Goal: Transaction & Acquisition: Purchase product/service

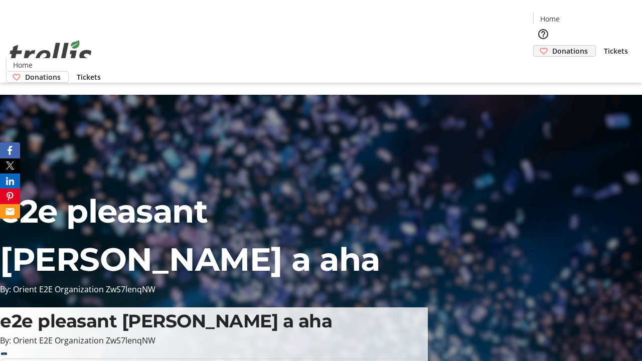
click at [552, 46] on span "Donations" at bounding box center [570, 51] width 36 height 11
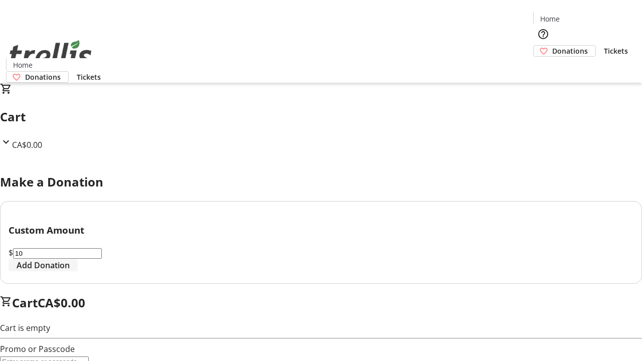
click at [70, 271] on span "Add Donation" at bounding box center [43, 265] width 53 height 12
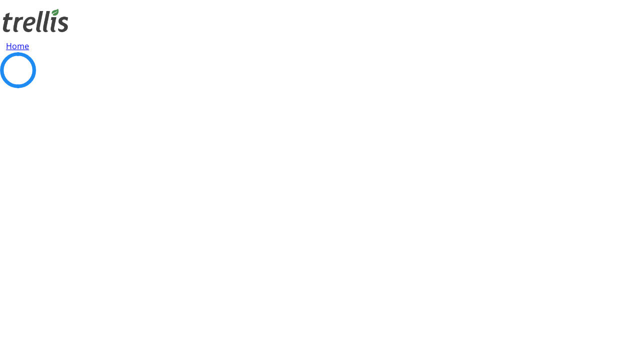
select select "CA"
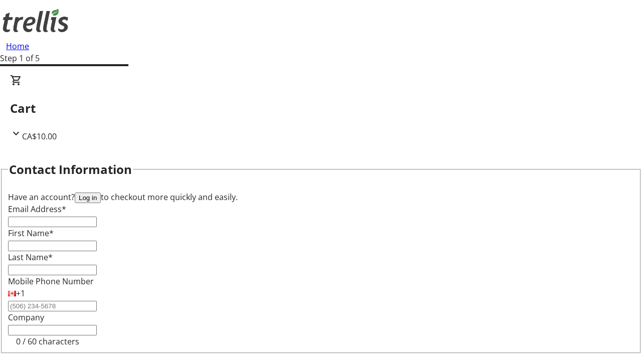
click at [101, 193] on button "Log in" at bounding box center [88, 198] width 26 height 11
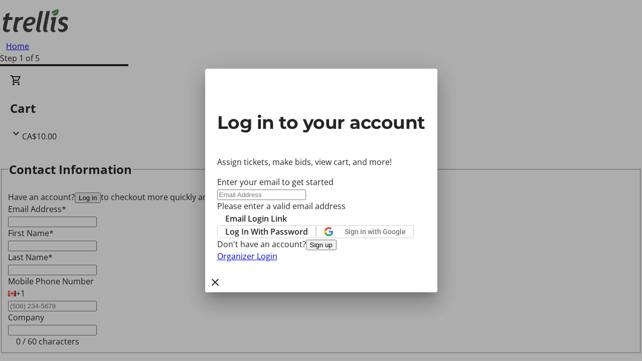
click at [337, 250] on button "Sign up" at bounding box center [321, 245] width 31 height 11
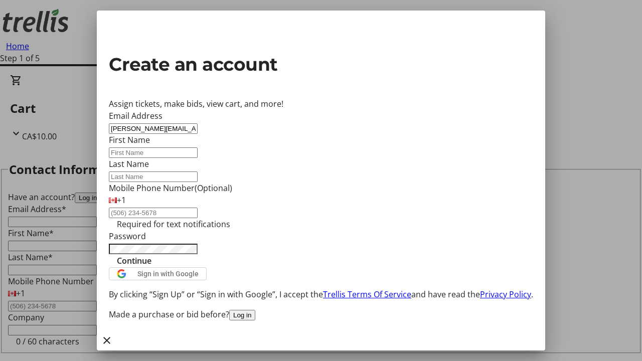
type input "[PERSON_NAME][EMAIL_ADDRESS][DOMAIN_NAME]"
type input "[PERSON_NAME]"
type input "Morissette"
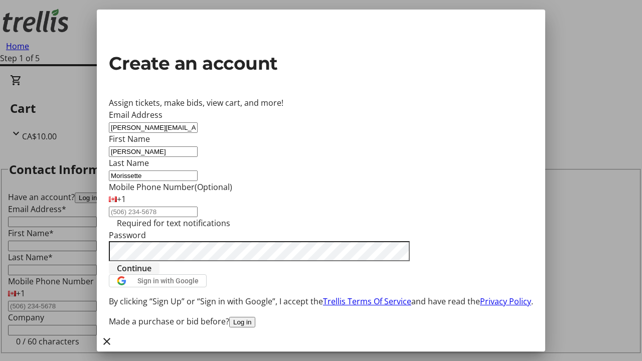
click at [152, 274] on span "Continue" at bounding box center [134, 268] width 35 height 12
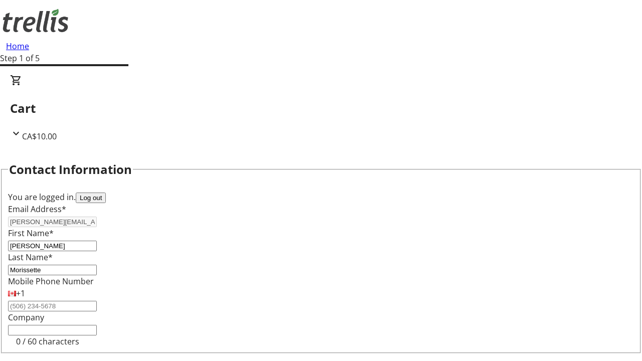
select select "CA"
type input "[STREET_ADDRESS][PERSON_NAME]"
type input "Kelowna"
select select "BC"
type input "Kelowna"
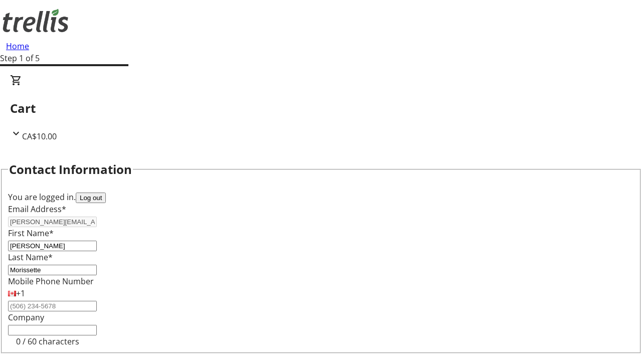
type input "V1Y 0C2"
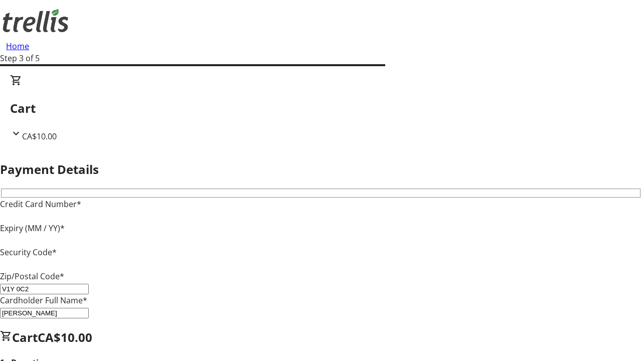
type input "V1Y 0C2"
